Goal: Task Accomplishment & Management: Manage account settings

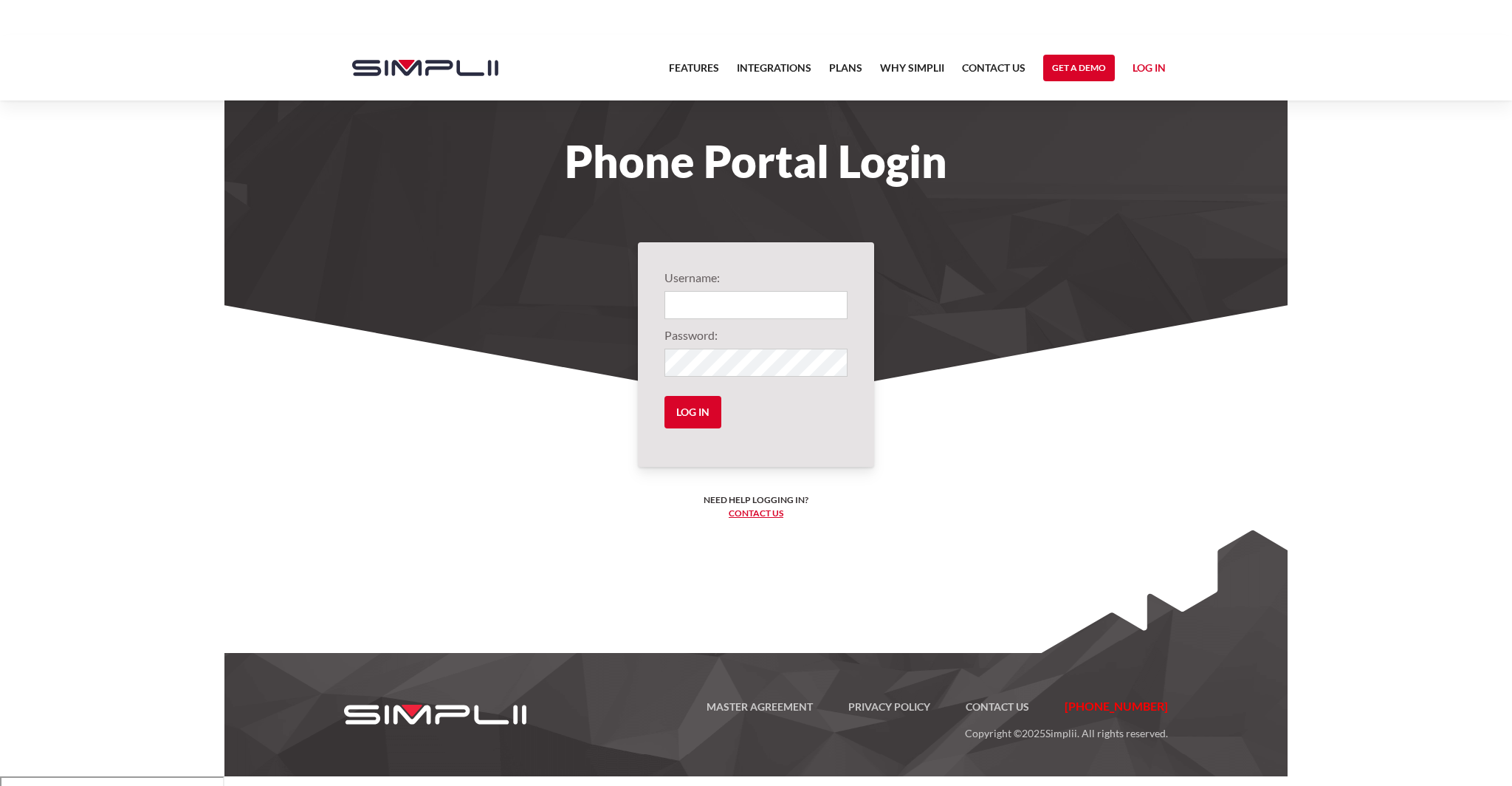
type input "1001@davispainting"
click at [696, 406] on input "Log in" at bounding box center [692, 412] width 56 height 33
click at [692, 405] on input "Log in" at bounding box center [692, 412] width 56 height 33
click at [698, 410] on input "Log in" at bounding box center [692, 412] width 56 height 33
click at [943, 277] on section "Phone Portal Login" at bounding box center [756, 218] width 1063 height 367
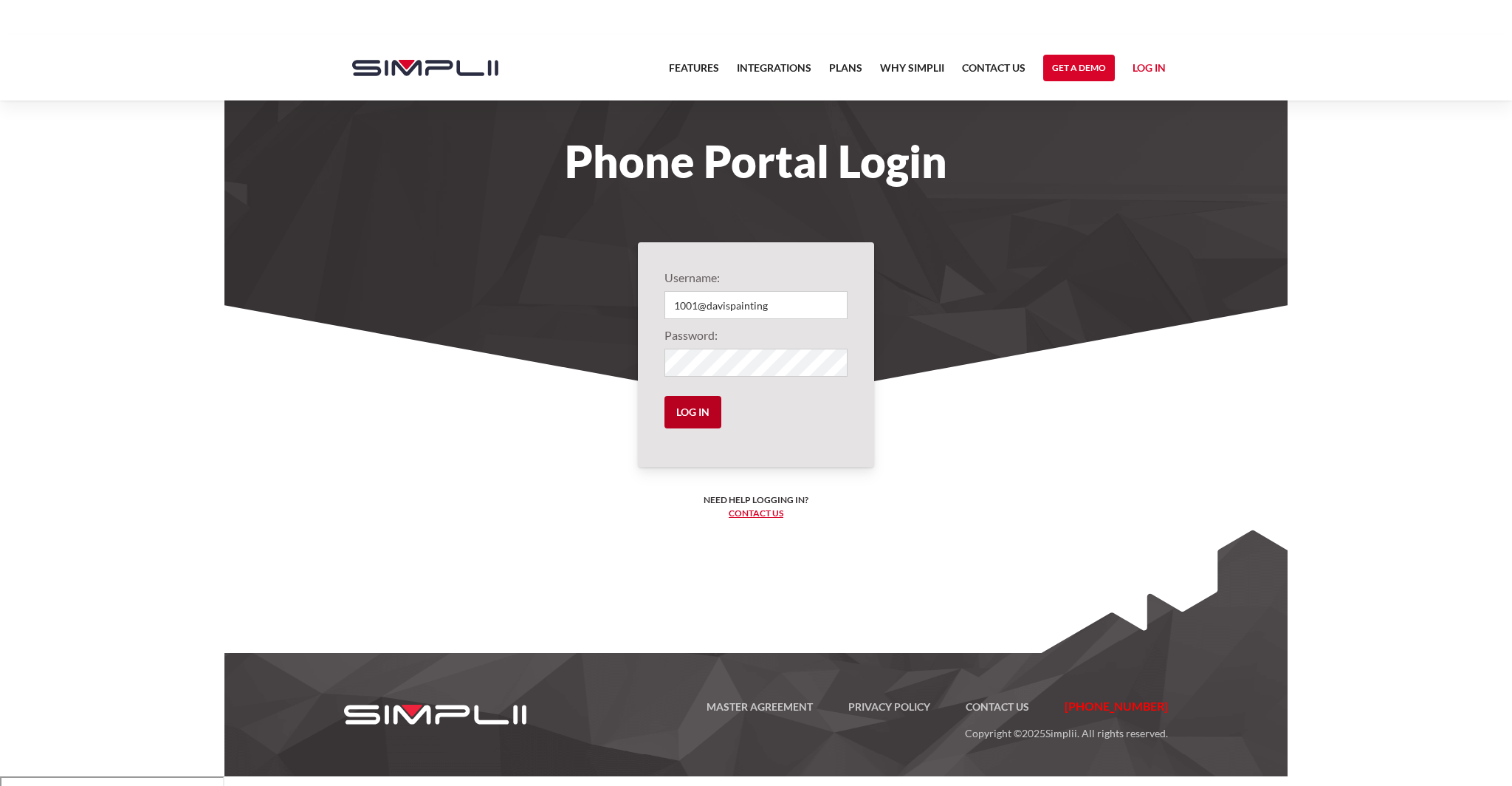
click at [683, 419] on input "Log in" at bounding box center [692, 412] width 56 height 33
click at [710, 315] on input "Login" at bounding box center [755, 305] width 183 height 28
type input "1001@davispainting"
click at [664, 396] on input "Log in" at bounding box center [692, 412] width 56 height 33
click at [681, 409] on input "Log in" at bounding box center [692, 412] width 56 height 33
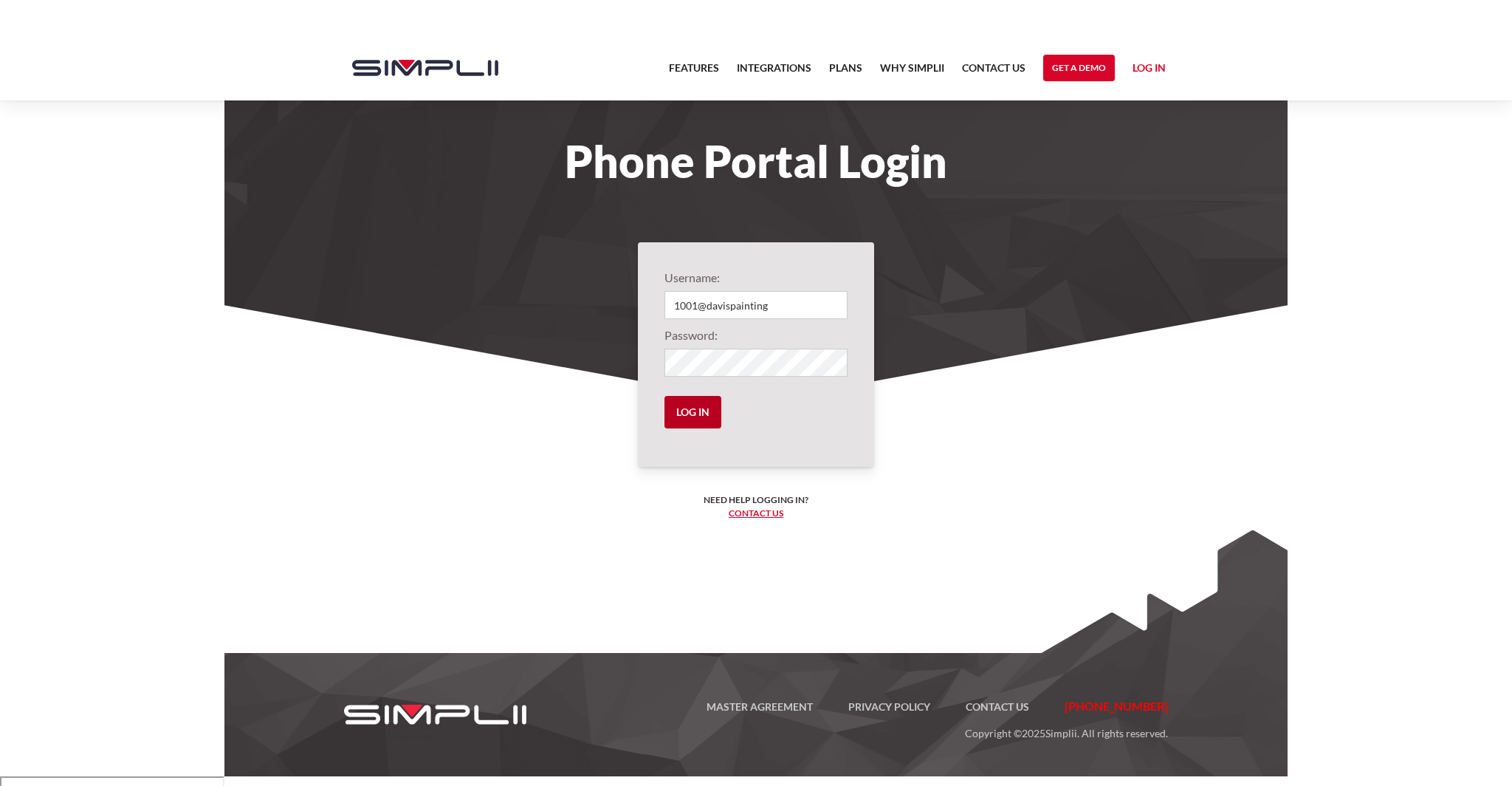
click at [681, 409] on input "Log in" at bounding box center [692, 412] width 56 height 33
click at [664, 396] on input "Log in" at bounding box center [692, 412] width 56 height 33
click at [696, 403] on input "Log in" at bounding box center [692, 412] width 56 height 33
click at [694, 417] on input "Log in" at bounding box center [692, 412] width 56 height 33
click at [696, 407] on input "Log in" at bounding box center [692, 412] width 56 height 33
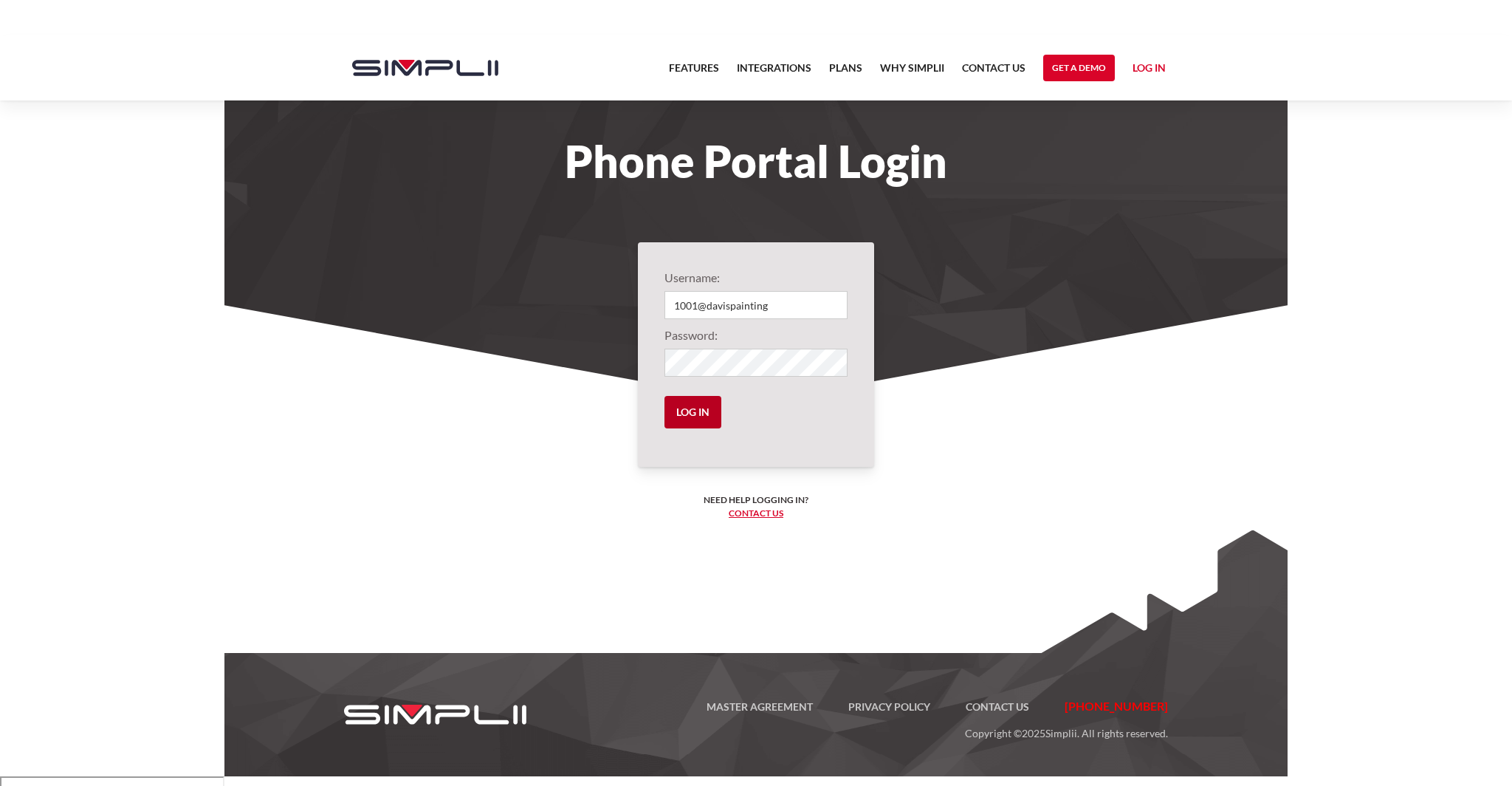
click at [696, 407] on input "Log in" at bounding box center [692, 412] width 56 height 33
click at [664, 396] on input "Log in" at bounding box center [692, 412] width 56 height 33
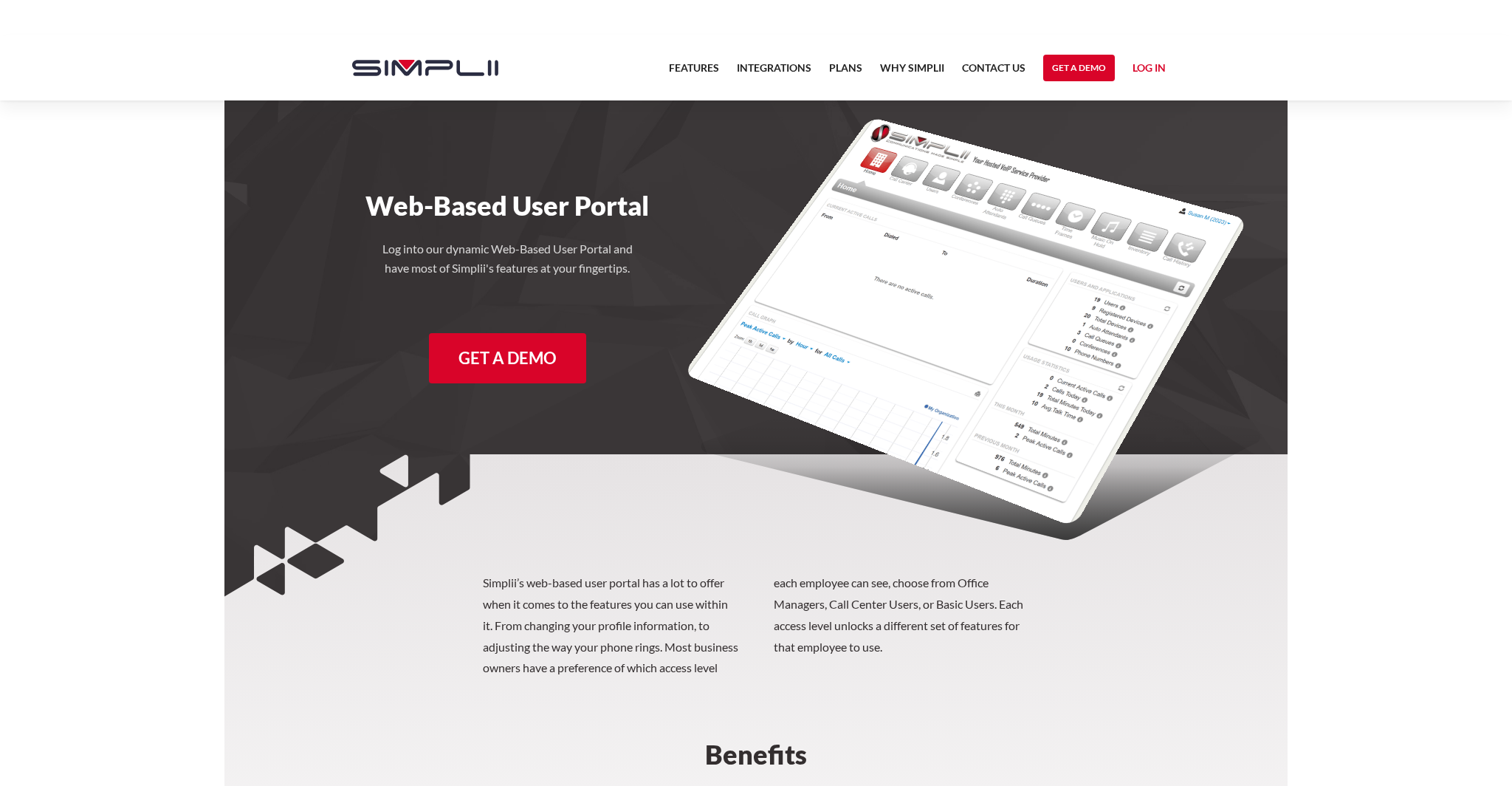
click at [1139, 71] on link "Log in" at bounding box center [1149, 70] width 34 height 22
